Goal: Task Accomplishment & Management: Manage account settings

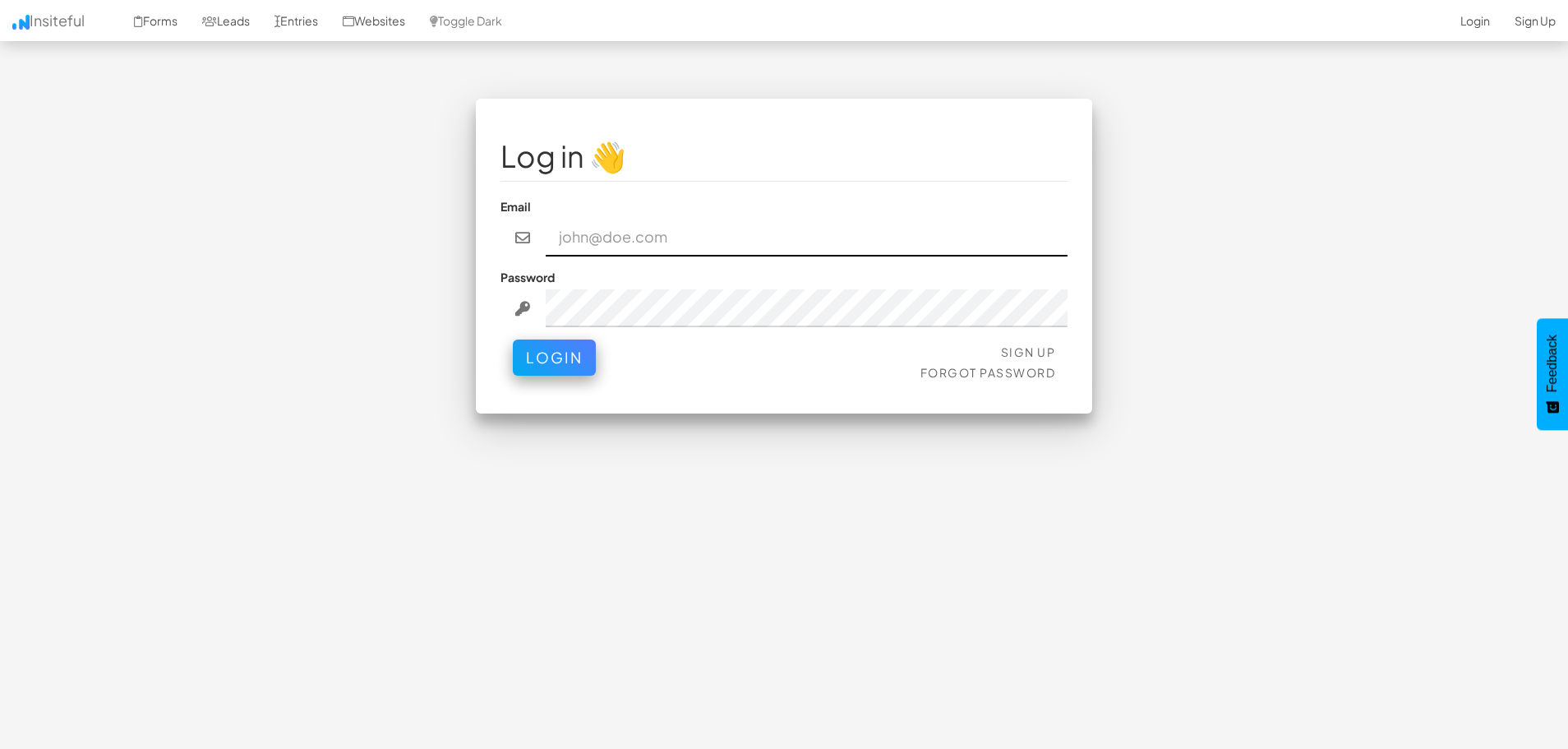
click at [616, 235] on input "email" at bounding box center [806, 238] width 523 height 38
type input "[PERSON_NAME][EMAIL_ADDRESS][PERSON_NAME][DOMAIN_NAME]"
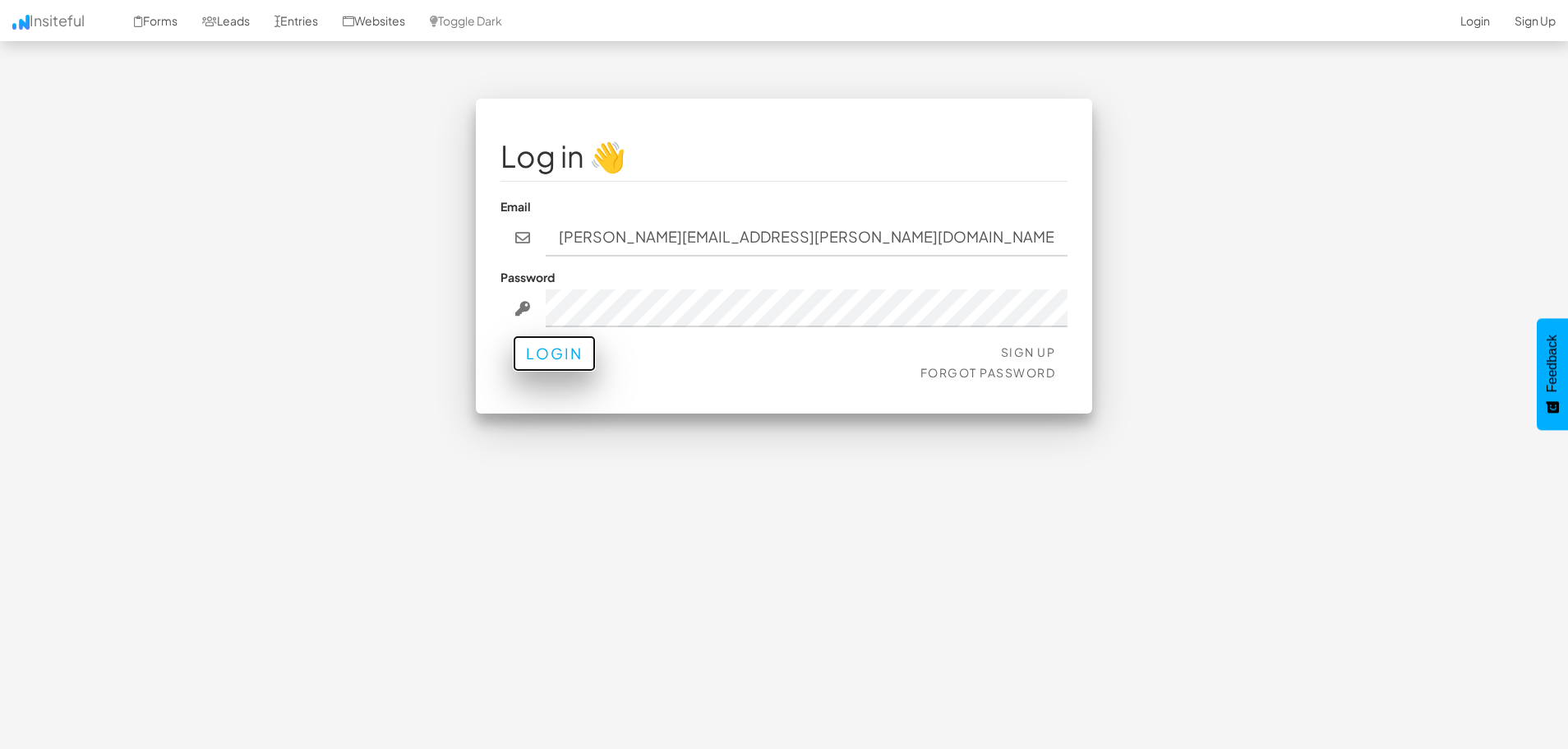
click at [587, 356] on button "Login" at bounding box center [554, 354] width 83 height 36
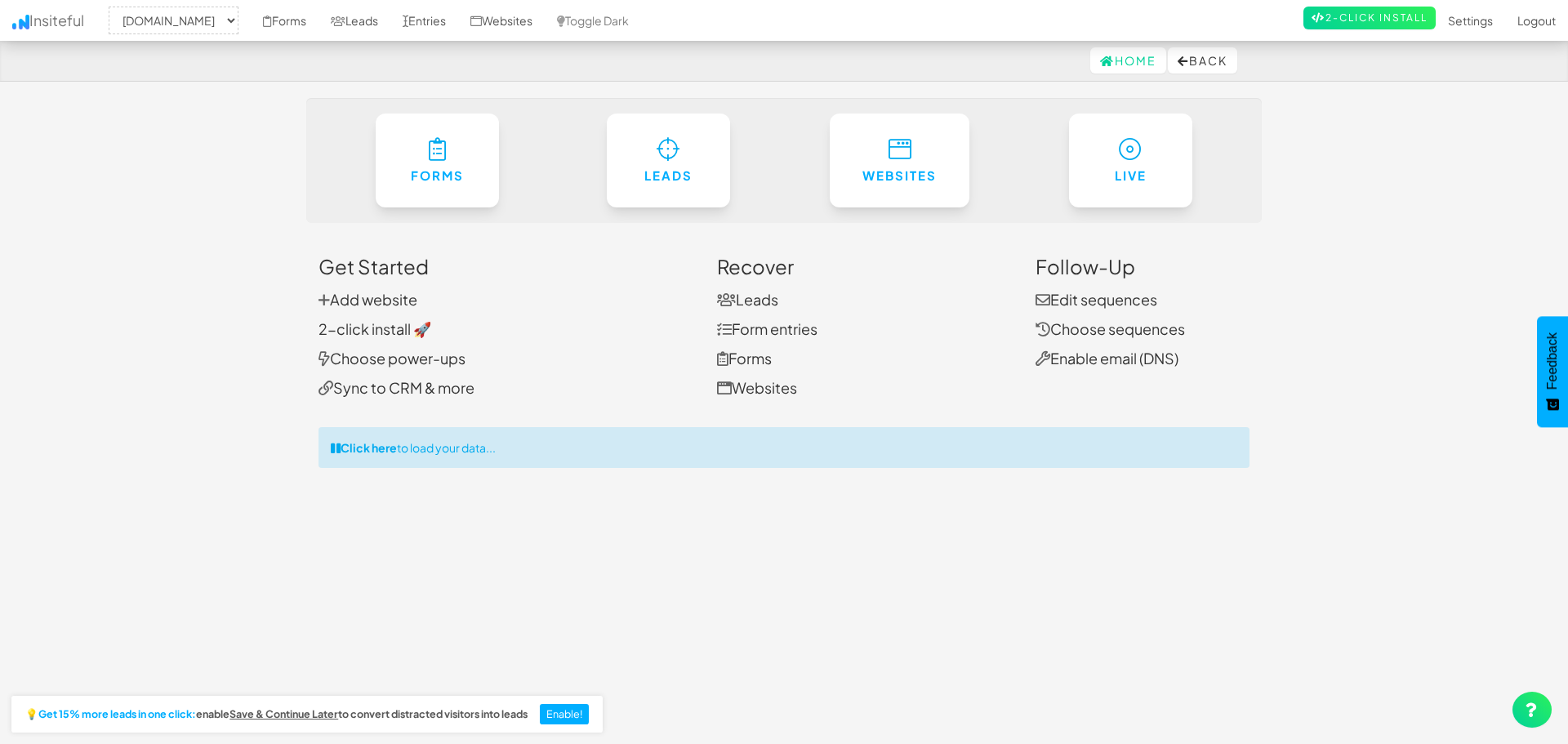
select select "1363"
click at [1445, 21] on link "Settings" at bounding box center [1461, 20] width 70 height 41
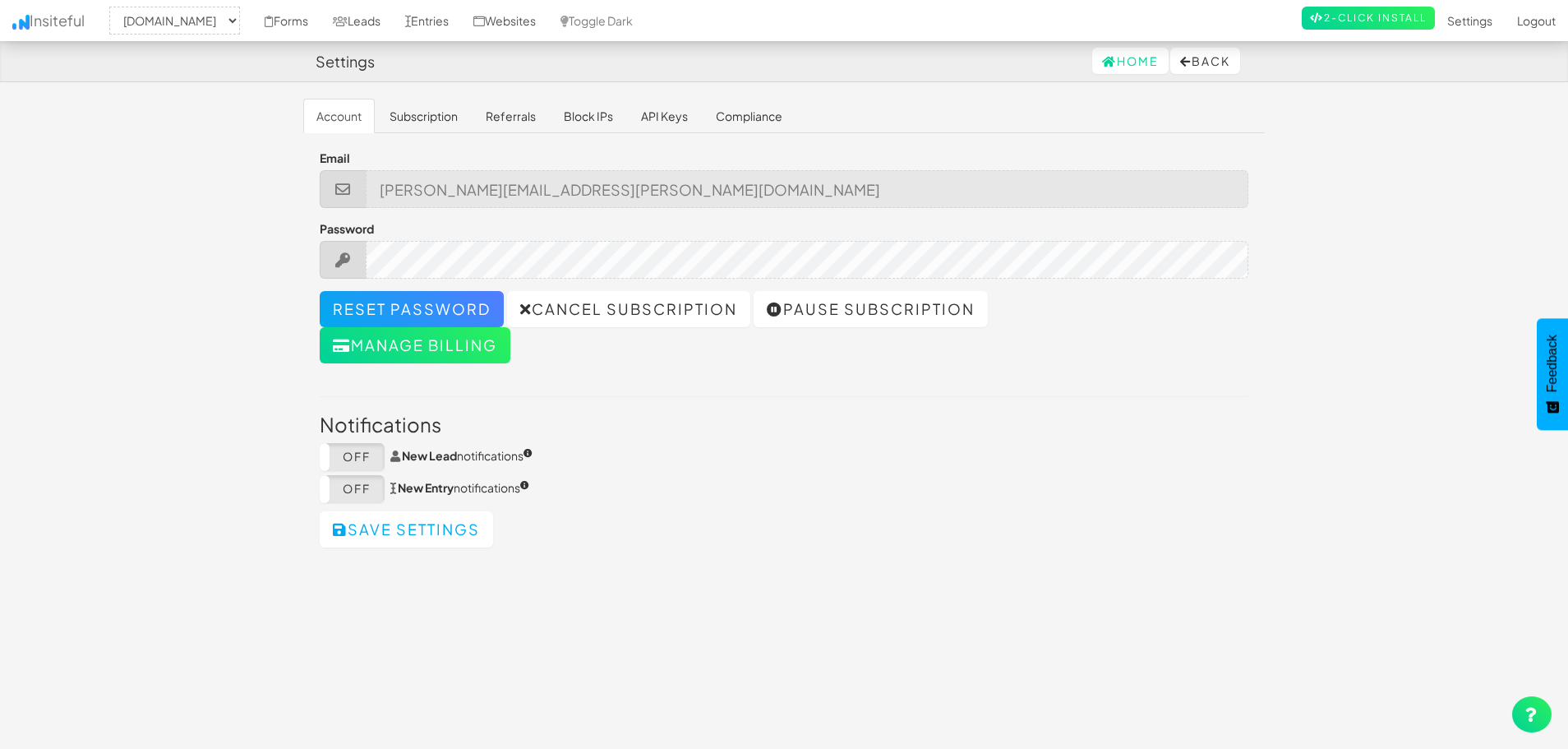
select select "1363"
click at [402, 115] on link "Subscription" at bounding box center [424, 116] width 95 height 35
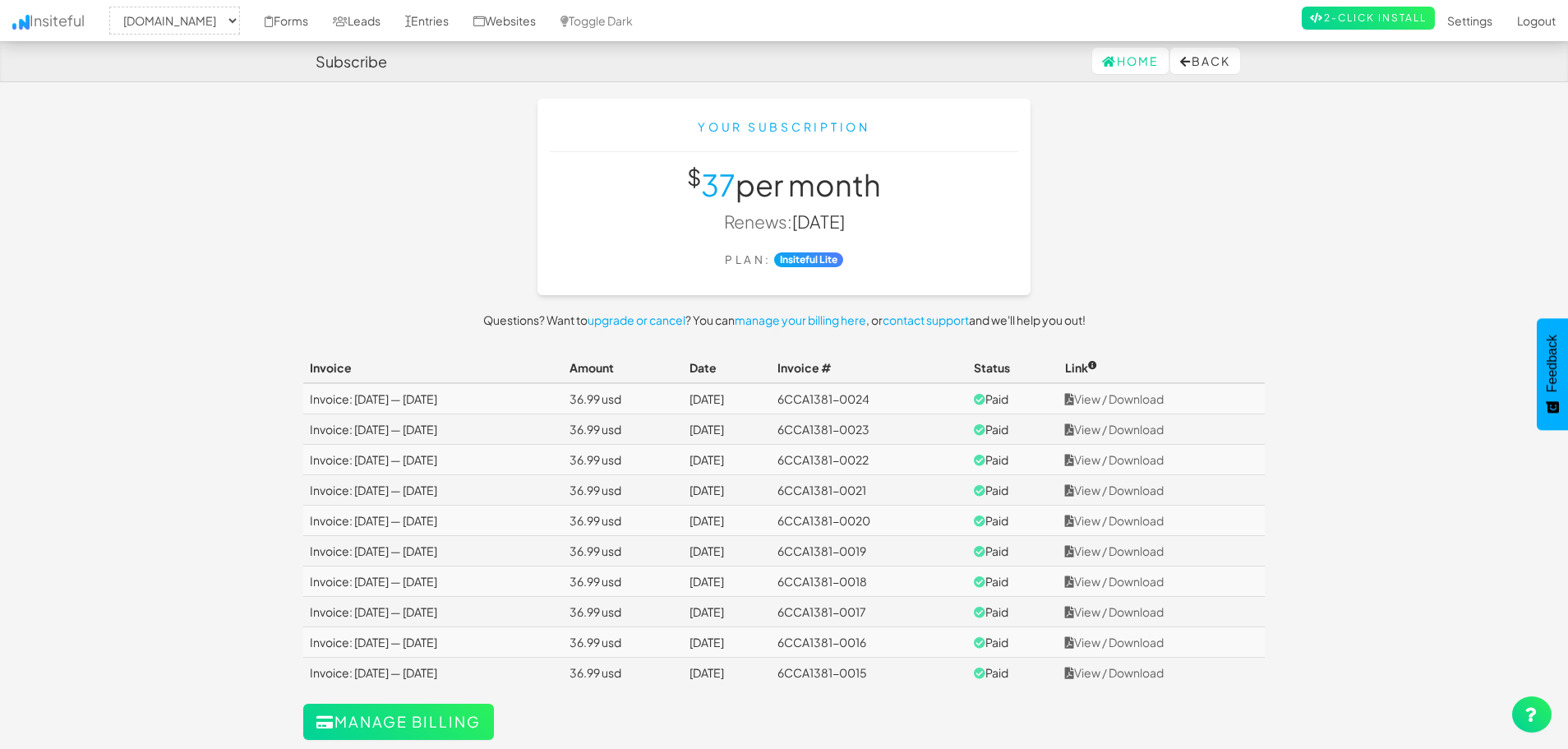
select select "1363"
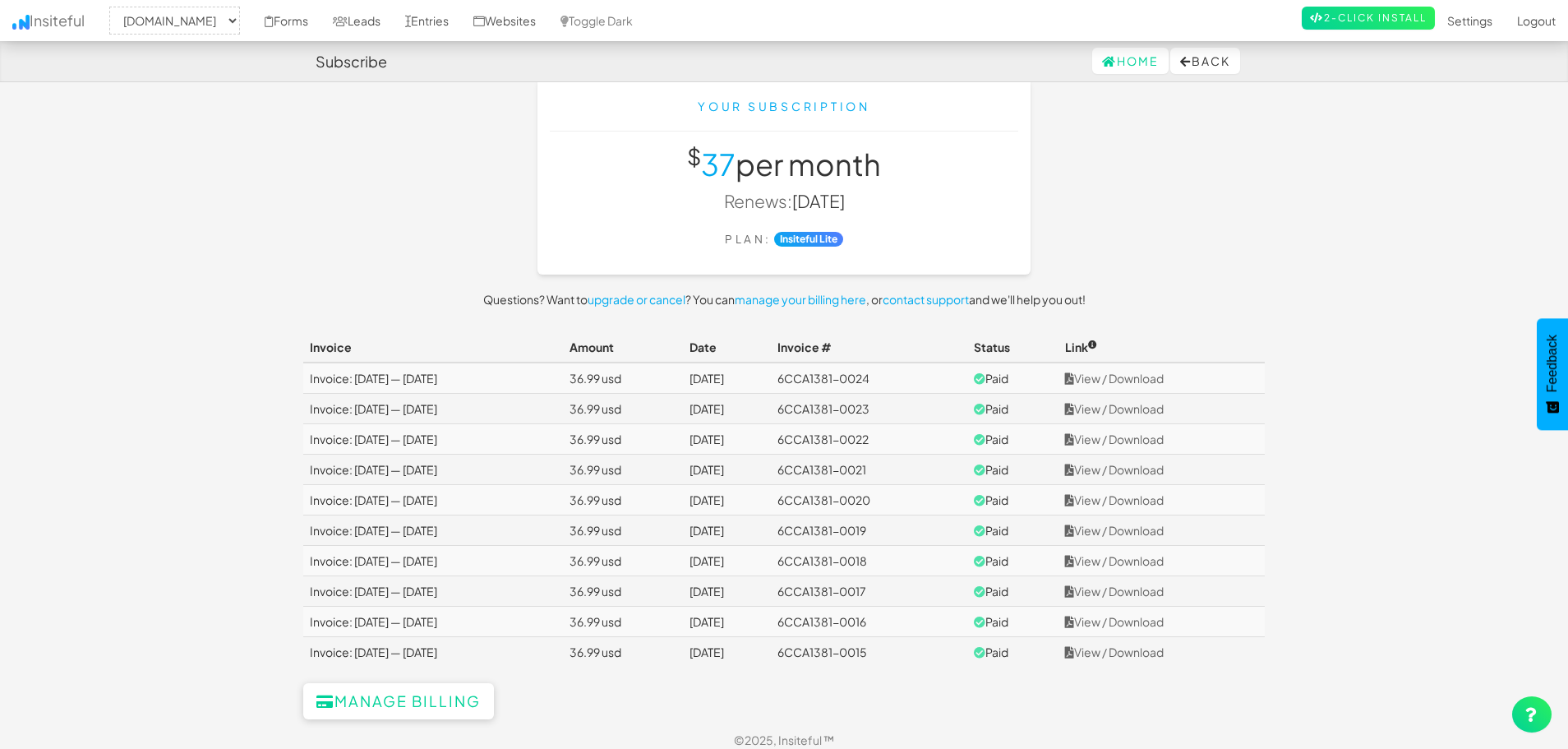
scroll to position [32, 0]
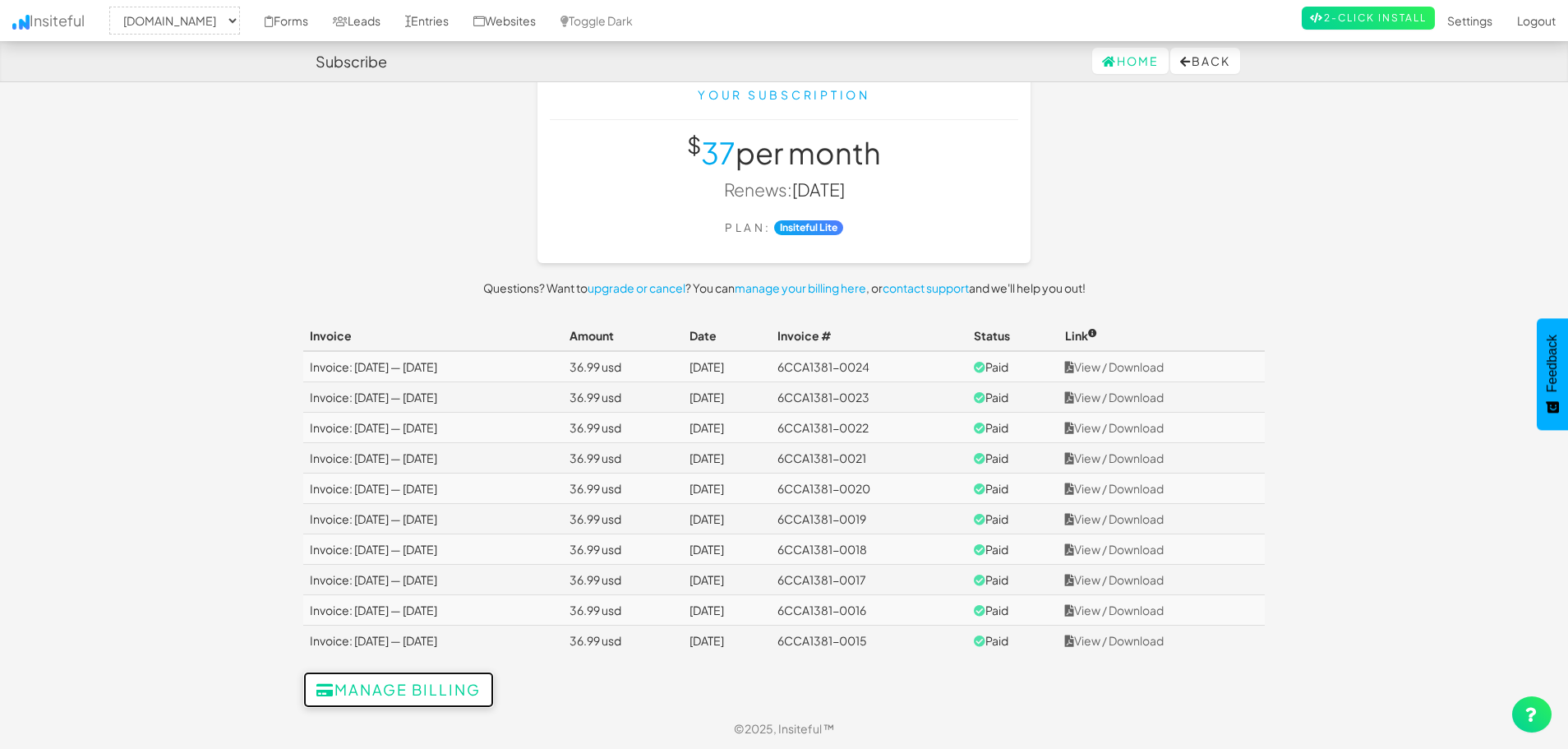
click at [384, 697] on button "Manage billing" at bounding box center [399, 690] width 191 height 36
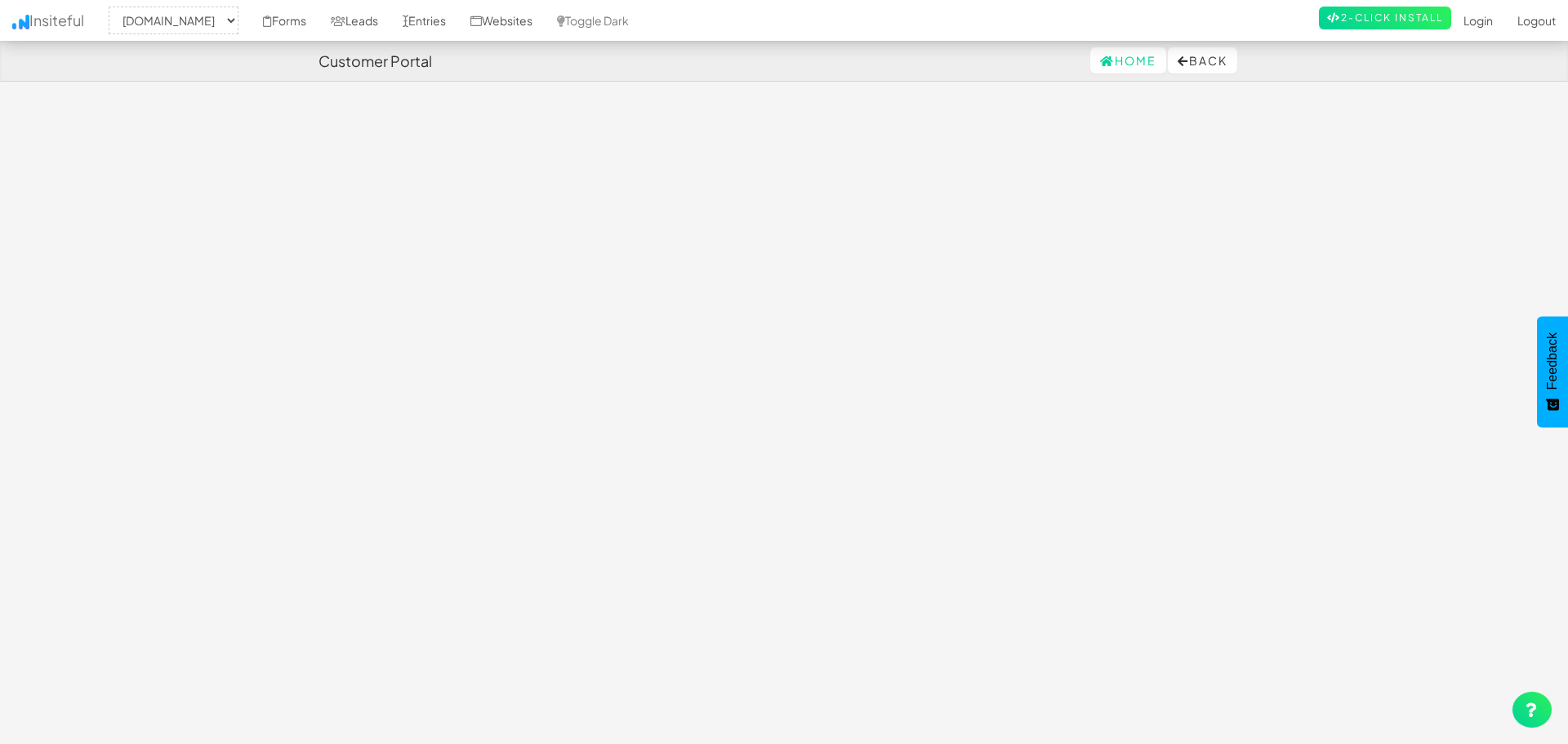
select select "1363"
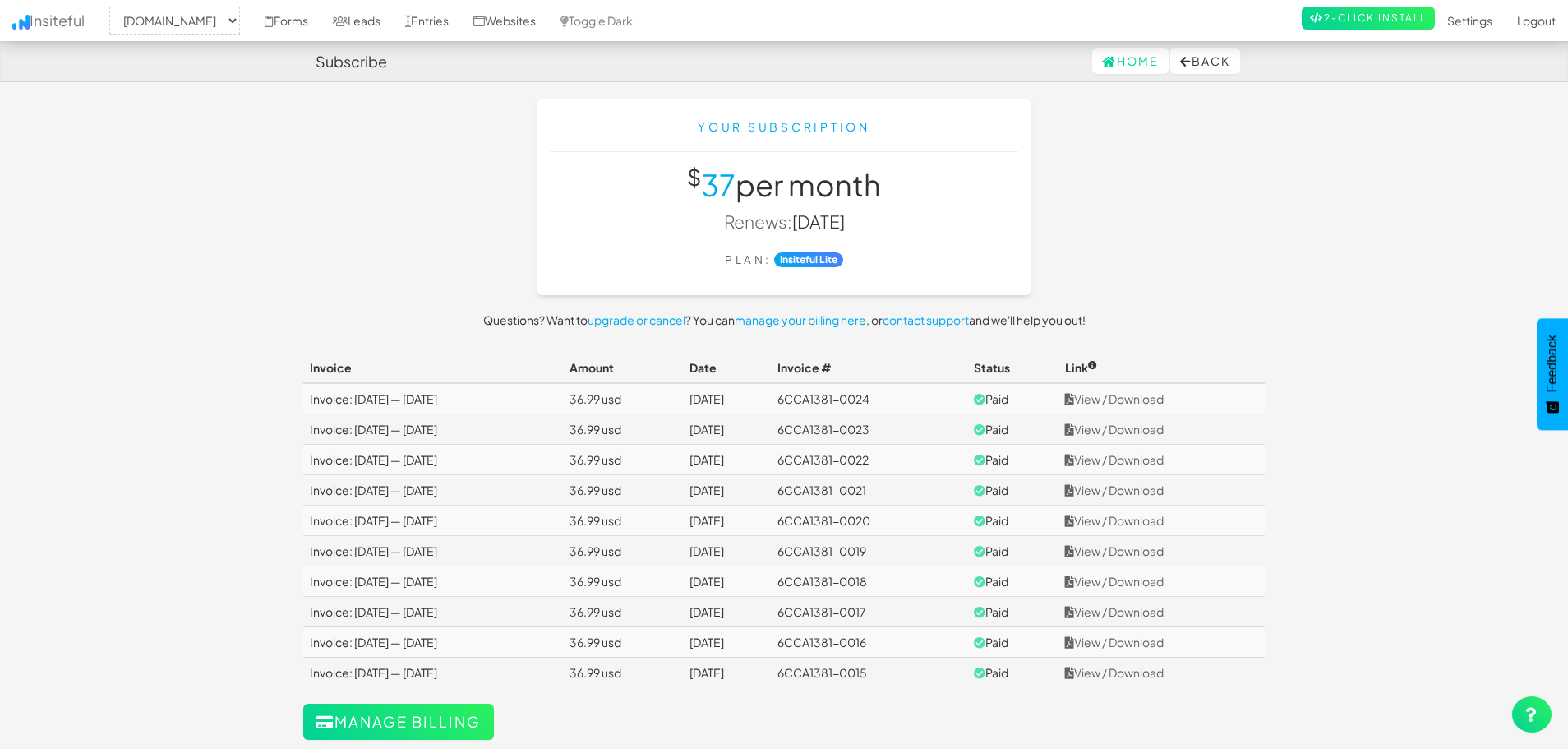
select select "1363"
click at [1112, 399] on link "View / Download" at bounding box center [1114, 399] width 99 height 15
